Goal: Information Seeking & Learning: Learn about a topic

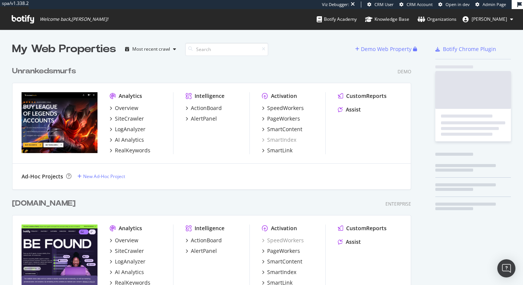
scroll to position [1424, 405]
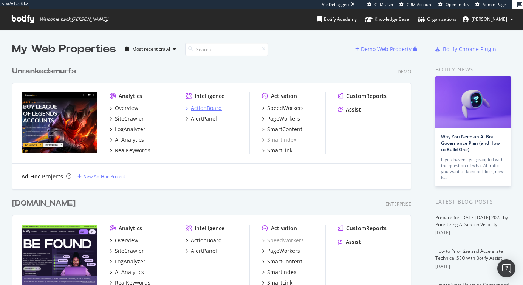
click at [199, 109] on div "ActionBoard" at bounding box center [206, 108] width 31 height 8
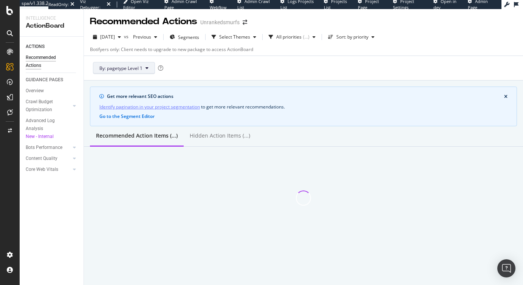
click at [142, 70] on button "By: pagetype Level 1" at bounding box center [124, 68] width 62 height 12
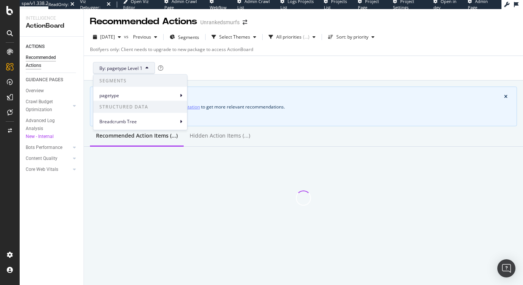
click at [205, 71] on div "By: pagetype Level 1" at bounding box center [303, 68] width 427 height 24
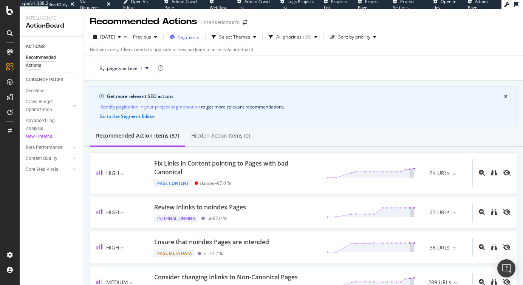
click at [199, 39] on span "Segments" at bounding box center [188, 37] width 21 height 6
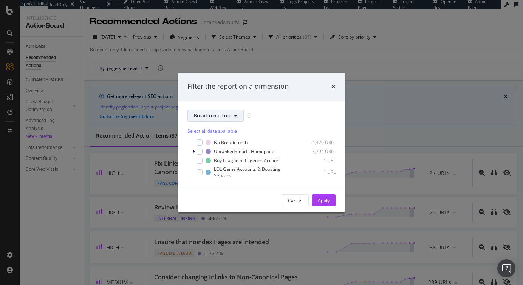
click at [206, 117] on span "Breadcrumb Tree" at bounding box center [212, 115] width 37 height 6
click at [206, 145] on span "pagetype" at bounding box center [218, 142] width 49 height 7
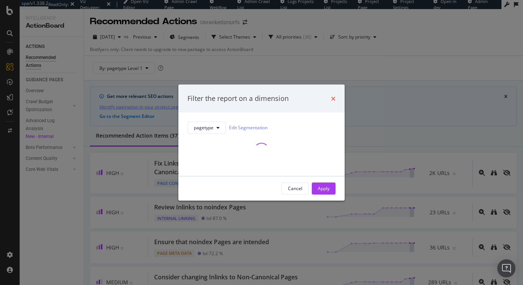
click at [333, 101] on icon "times" at bounding box center [333, 98] width 5 height 6
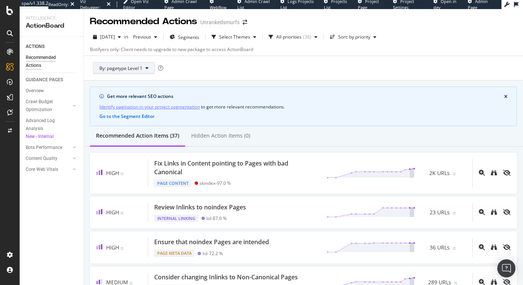
click at [145, 68] on button "By: pagetype Level 1" at bounding box center [124, 68] width 62 height 12
